Goal: Communication & Community: Participate in discussion

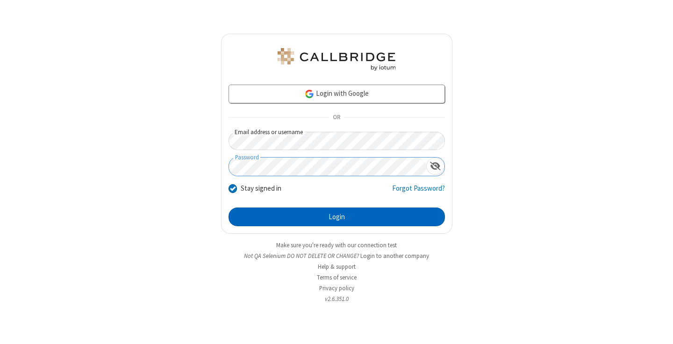
click at [336, 217] on button "Login" at bounding box center [337, 216] width 216 height 19
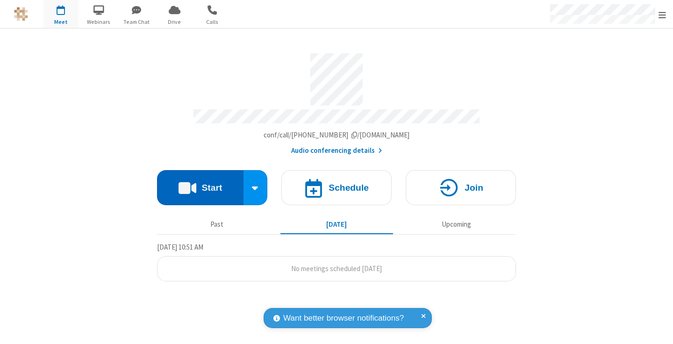
click at [200, 183] on button "Start" at bounding box center [200, 187] width 86 height 35
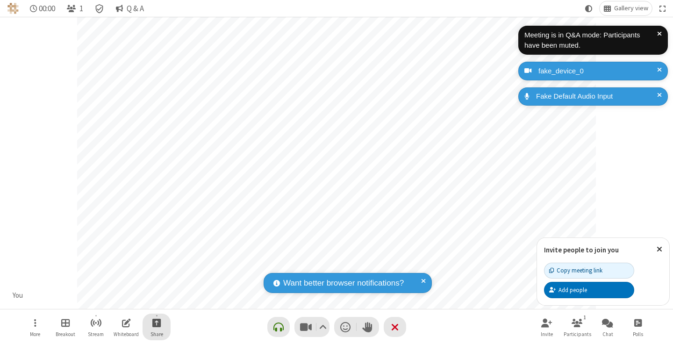
click at [157, 322] on span "Start sharing" at bounding box center [156, 323] width 9 height 12
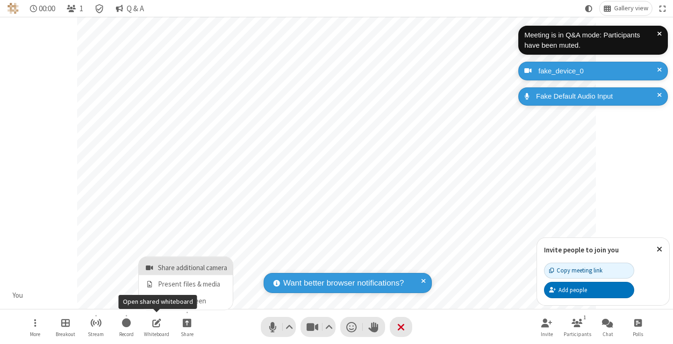
click at [186, 266] on span "Share additional camera" at bounding box center [192, 268] width 69 height 8
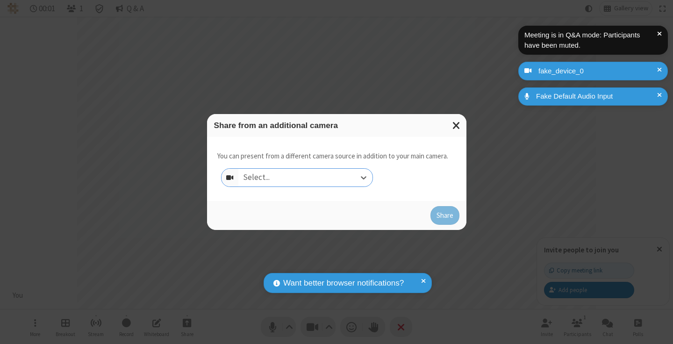
click at [305, 178] on div "Select..." at bounding box center [305, 178] width 134 height 18
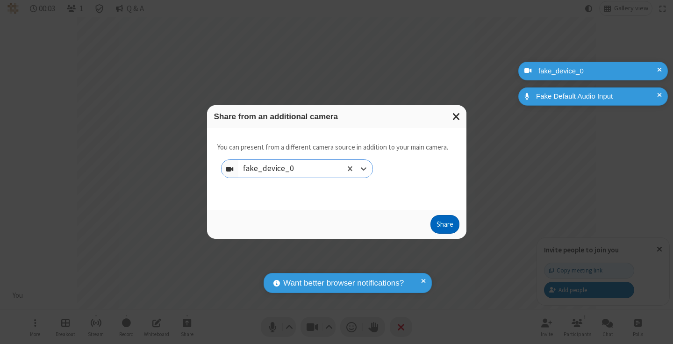
click at [444, 226] on button "Share" at bounding box center [444, 224] width 29 height 19
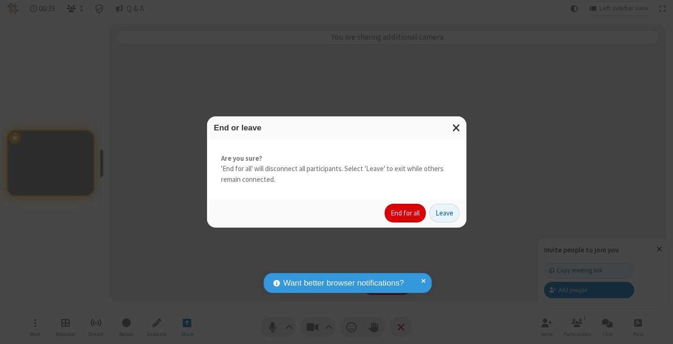
click at [406, 213] on button "End for all" at bounding box center [405, 213] width 41 height 19
